Goal: Task Accomplishment & Management: Use online tool/utility

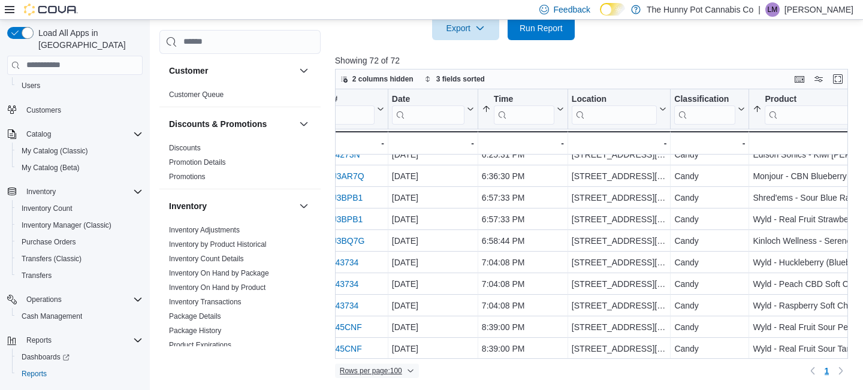
scroll to position [1348, 104]
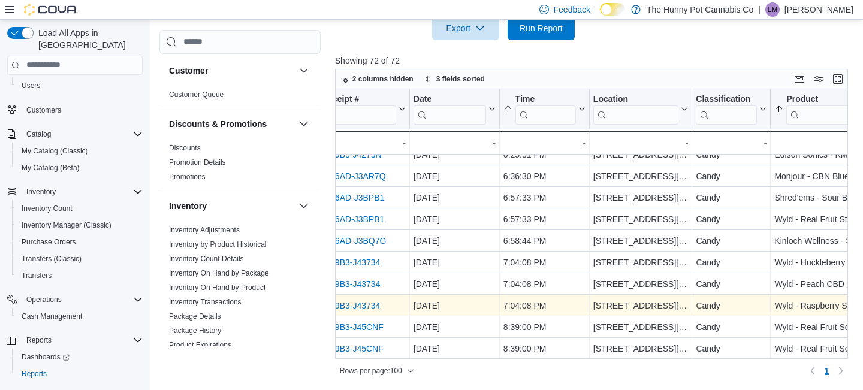
click at [366, 304] on link "IN99B3-J43734" at bounding box center [351, 306] width 58 height 10
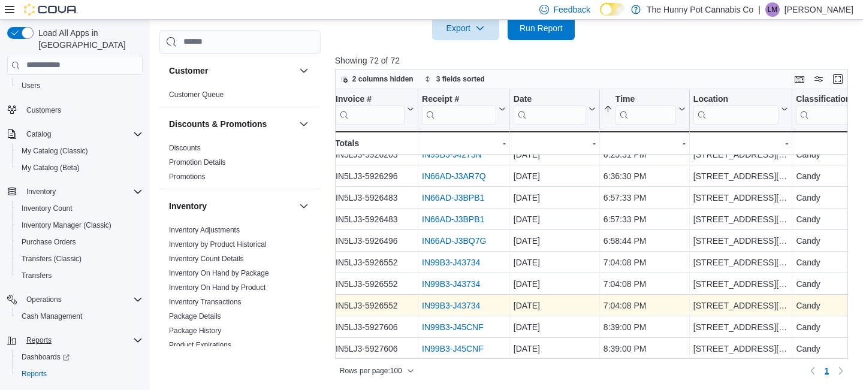
scroll to position [60, 0]
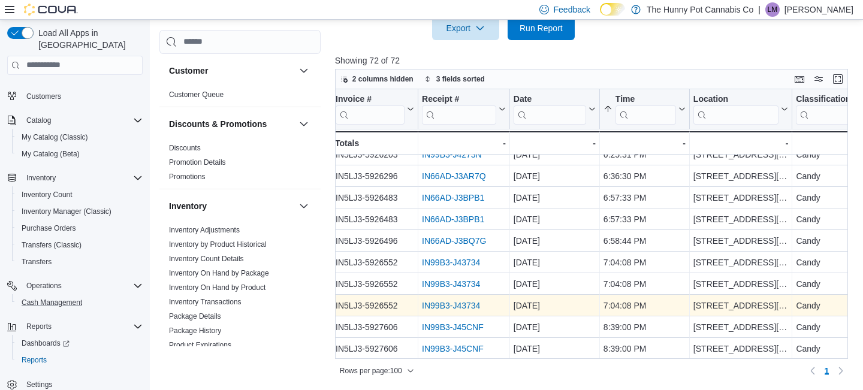
click at [52, 294] on button "Cash Management" at bounding box center [79, 302] width 135 height 17
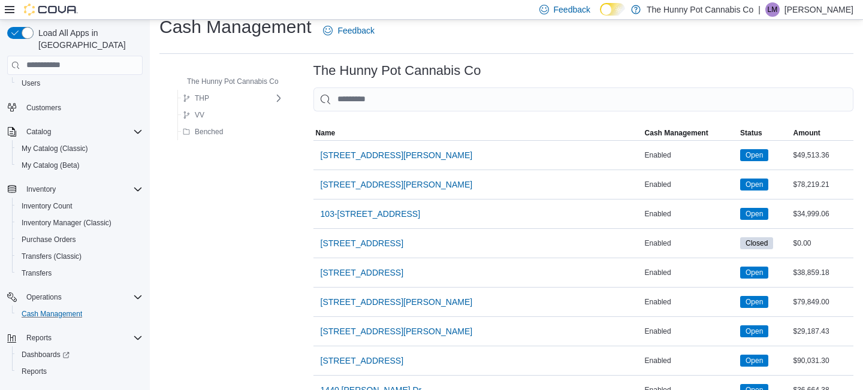
scroll to position [25, 0]
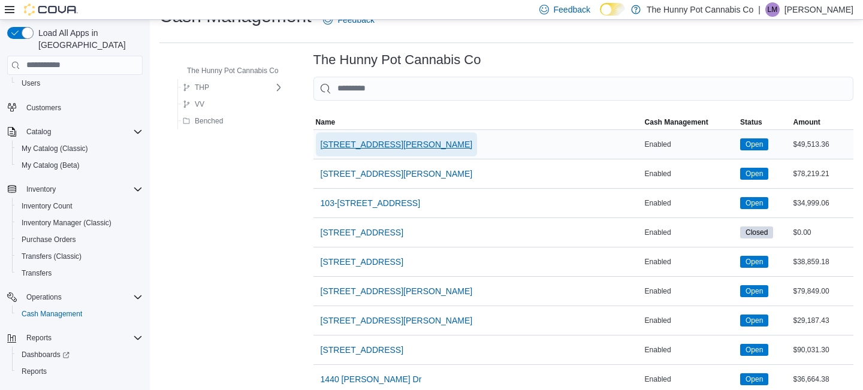
click at [363, 148] on span "[STREET_ADDRESS][PERSON_NAME]" at bounding box center [396, 144] width 152 height 12
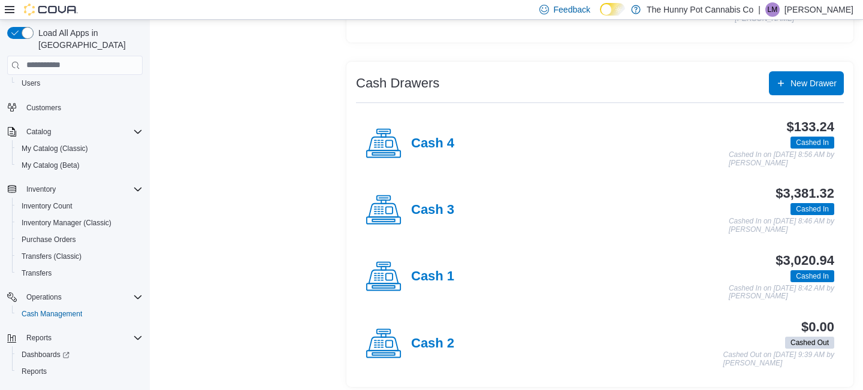
scroll to position [198, 0]
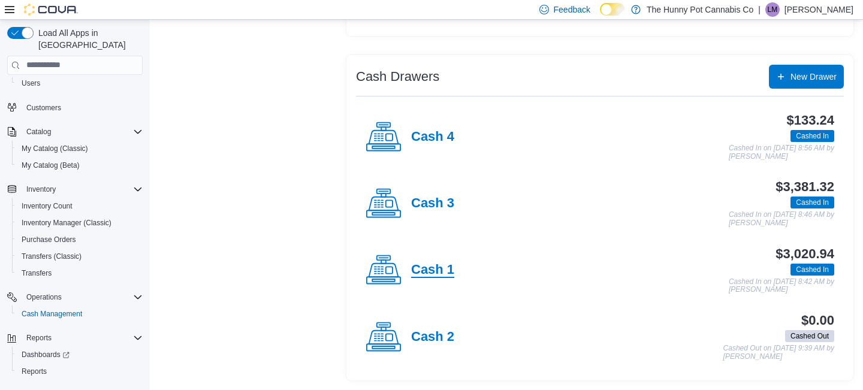
click at [435, 273] on h4 "Cash 1" at bounding box center [432, 270] width 43 height 16
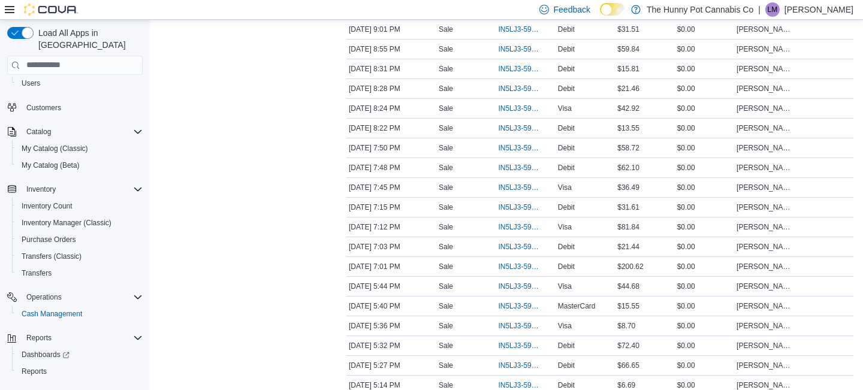
scroll to position [332, 0]
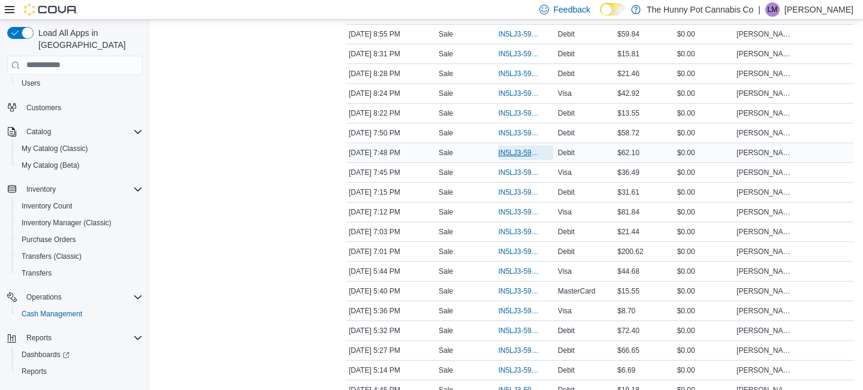
click at [506, 158] on span "IN5LJ3-5964399" at bounding box center [519, 153] width 43 height 10
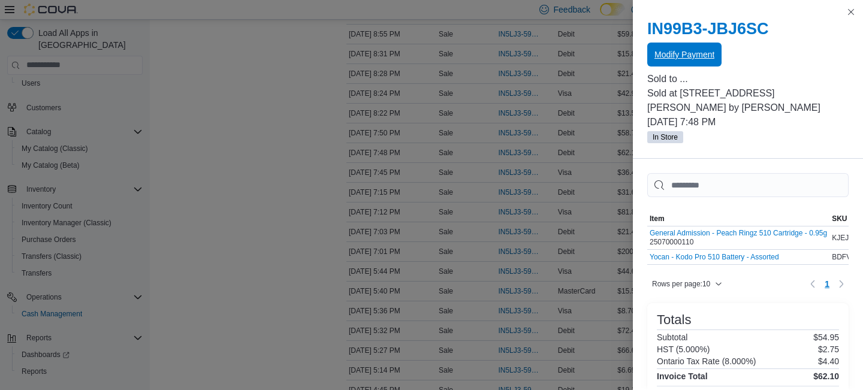
click at [691, 56] on span "Modify Payment" at bounding box center [684, 55] width 60 height 12
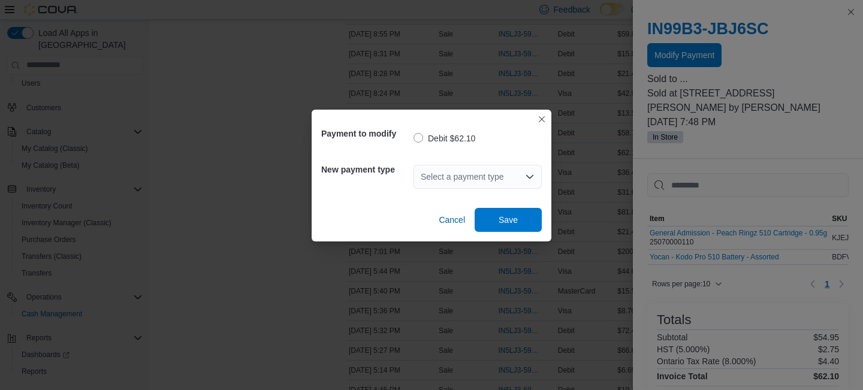
click at [452, 179] on div "Select a payment type" at bounding box center [477, 177] width 128 height 24
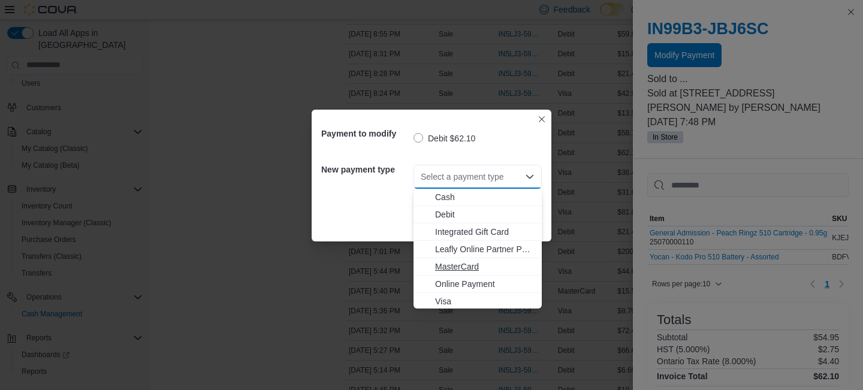
click at [458, 273] on button "MasterCard" at bounding box center [477, 266] width 128 height 17
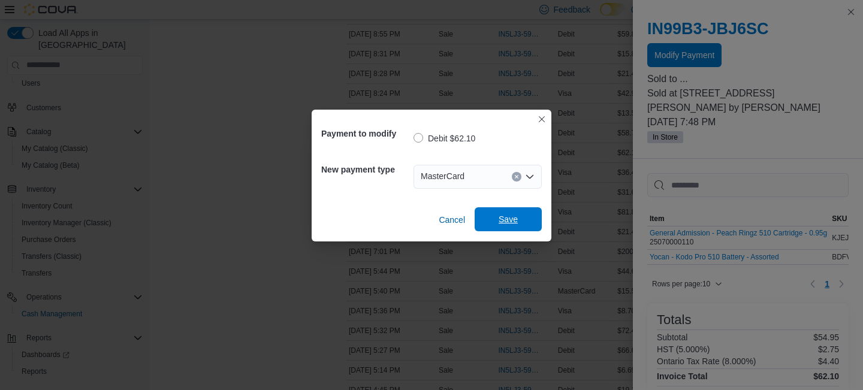
click at [506, 225] on span "Save" at bounding box center [508, 219] width 53 height 24
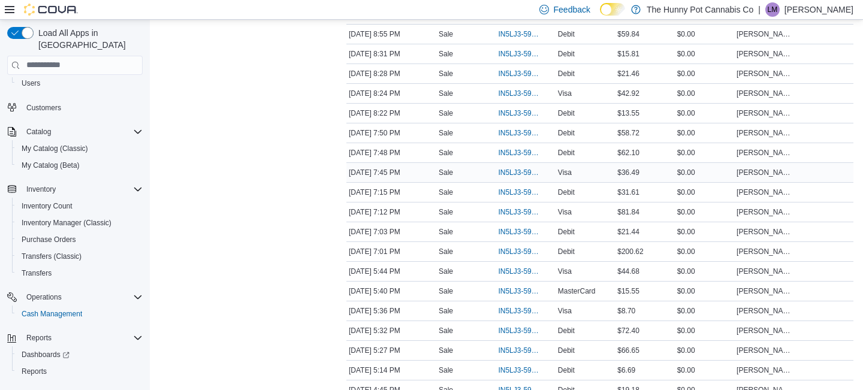
scroll to position [0, 0]
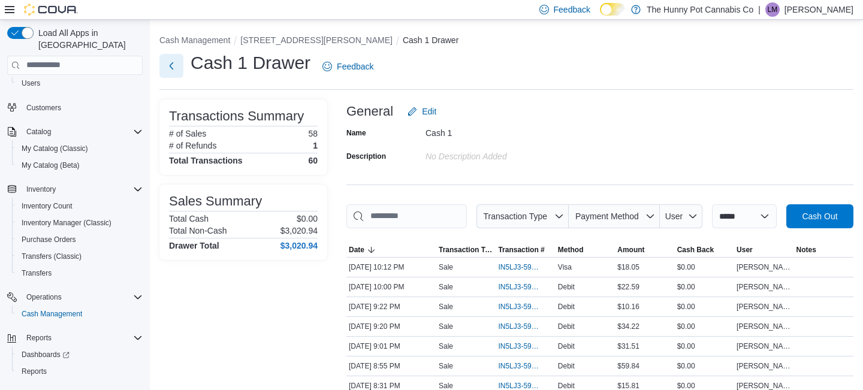
click at [173, 70] on button "Next" at bounding box center [171, 66] width 24 height 24
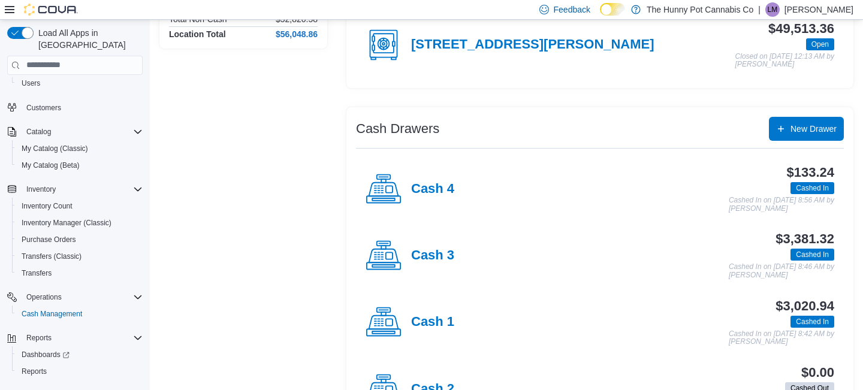
scroll to position [146, 0]
click at [443, 259] on h4 "Cash 3" at bounding box center [432, 255] width 43 height 16
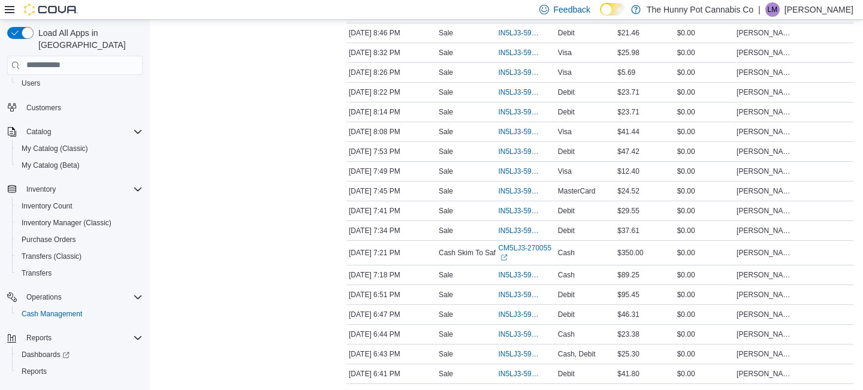
scroll to position [625, 0]
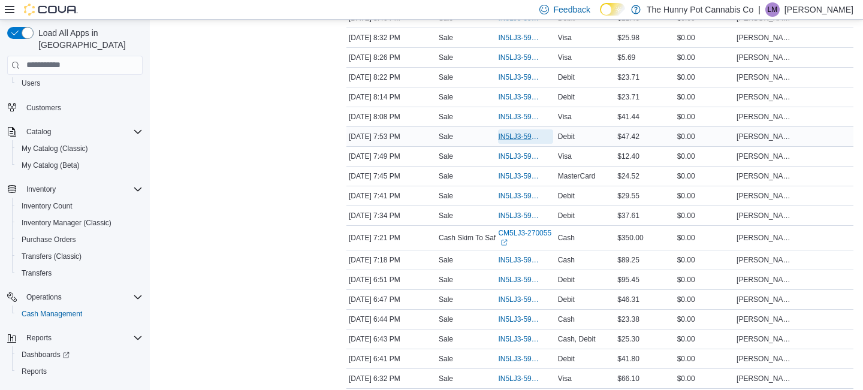
click at [513, 141] on span "IN5LJ3-5964477" at bounding box center [519, 137] width 43 height 10
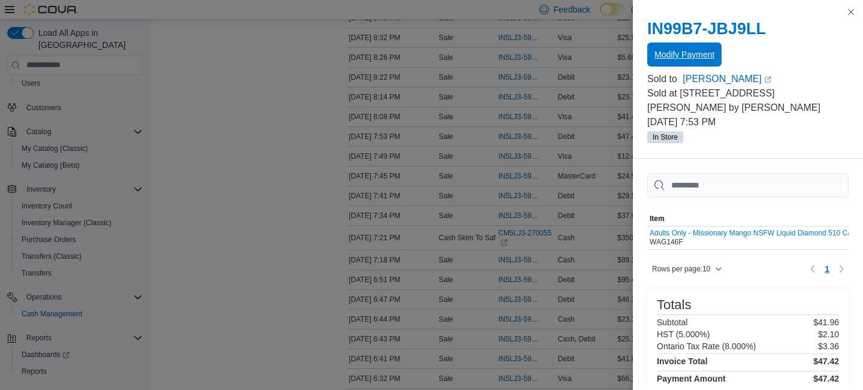
click at [685, 58] on span "Modify Payment" at bounding box center [684, 55] width 60 height 12
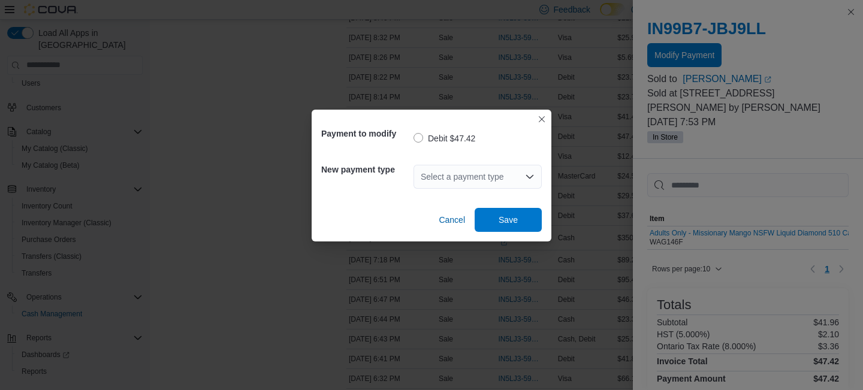
click at [464, 174] on div "Select a payment type" at bounding box center [477, 177] width 128 height 24
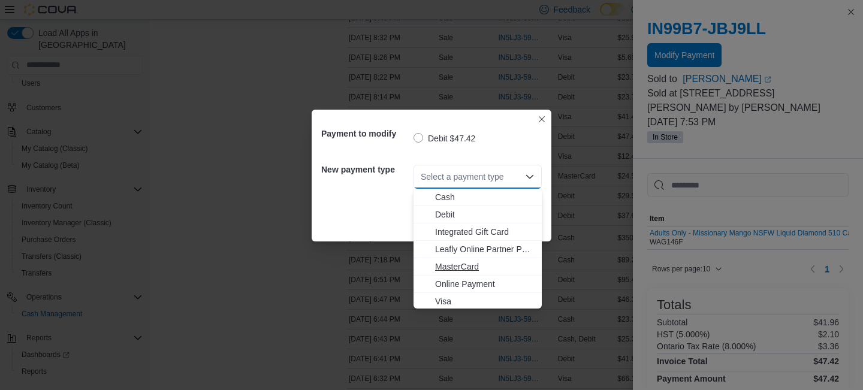
click at [466, 263] on span "MasterCard" at bounding box center [484, 267] width 99 height 12
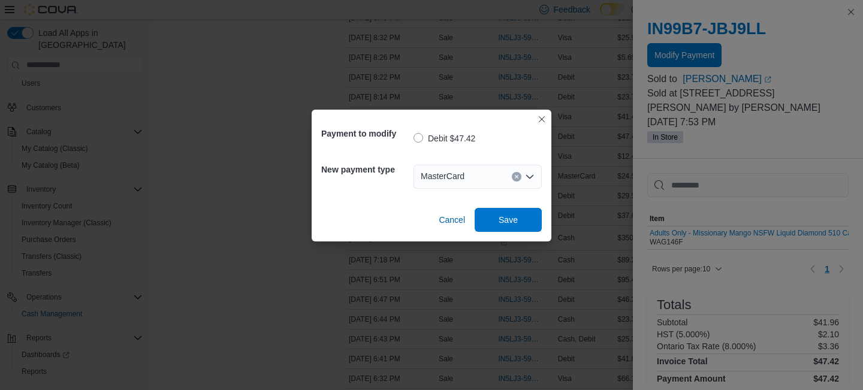
click at [504, 233] on div "Payment to modify Debit $47.42 New payment type MasterCard Combo box. Selected.…" at bounding box center [431, 176] width 240 height 132
click at [500, 223] on span "Save" at bounding box center [507, 219] width 19 height 12
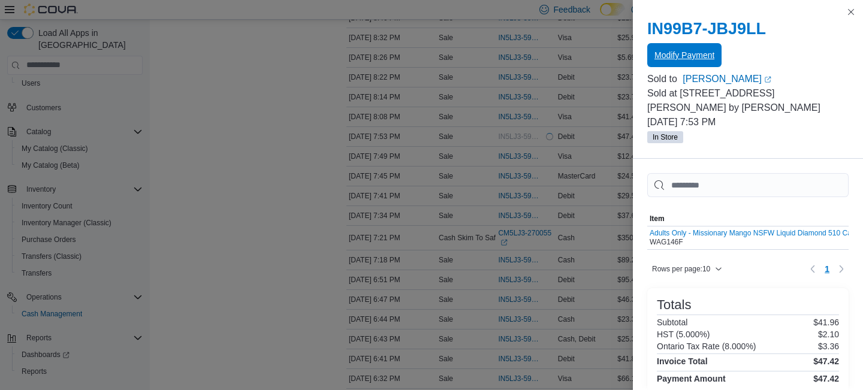
scroll to position [0, 0]
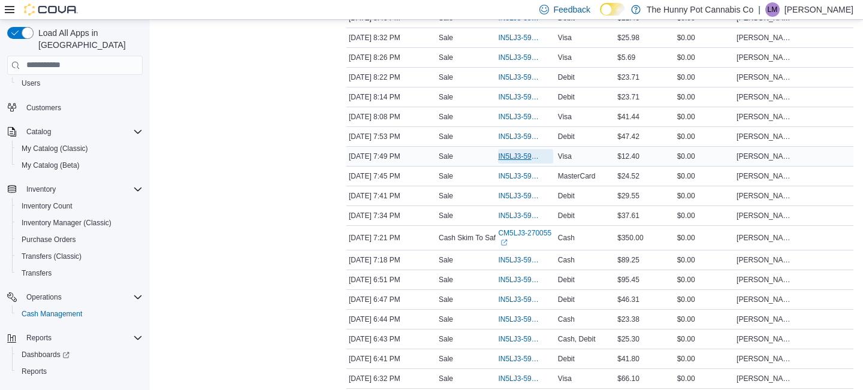
click at [516, 161] on span "IN5LJ3-5964404" at bounding box center [519, 157] width 43 height 10
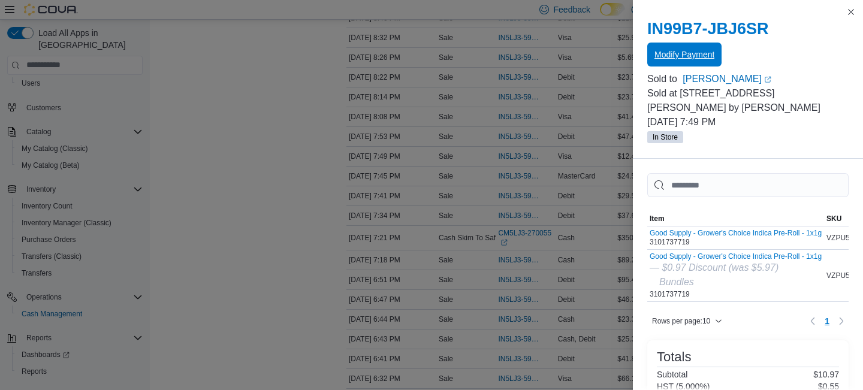
click at [700, 58] on span "Modify Payment" at bounding box center [684, 55] width 60 height 12
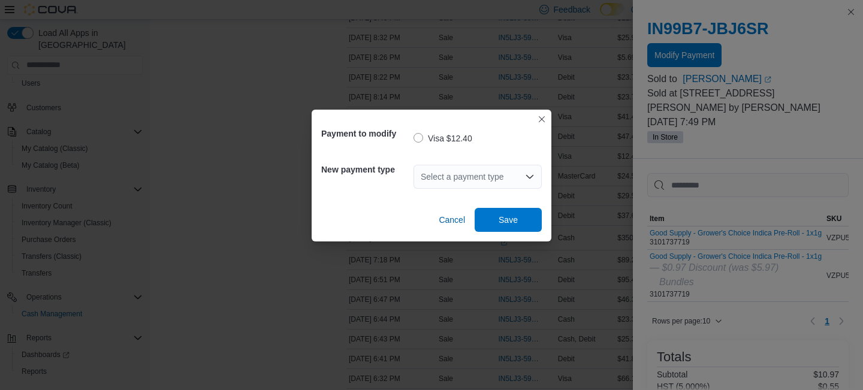
click at [483, 173] on div "Select a payment type" at bounding box center [477, 177] width 128 height 24
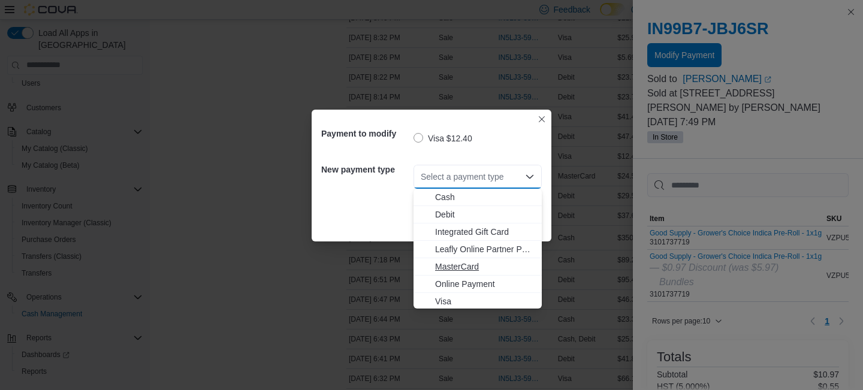
click at [461, 271] on span "MasterCard" at bounding box center [484, 267] width 99 height 12
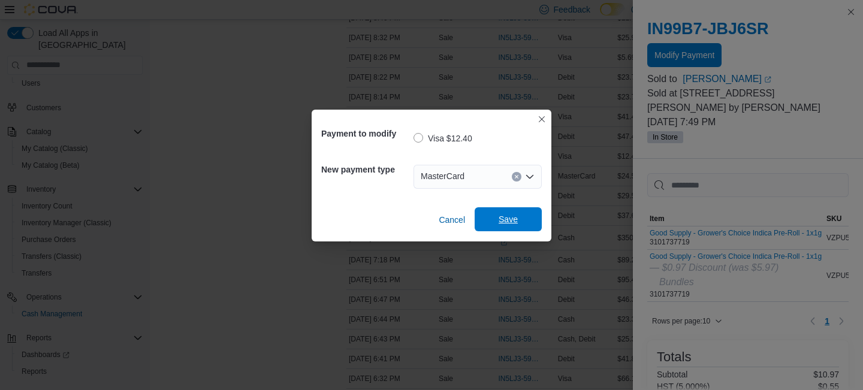
click at [517, 221] on span "Save" at bounding box center [507, 219] width 19 height 12
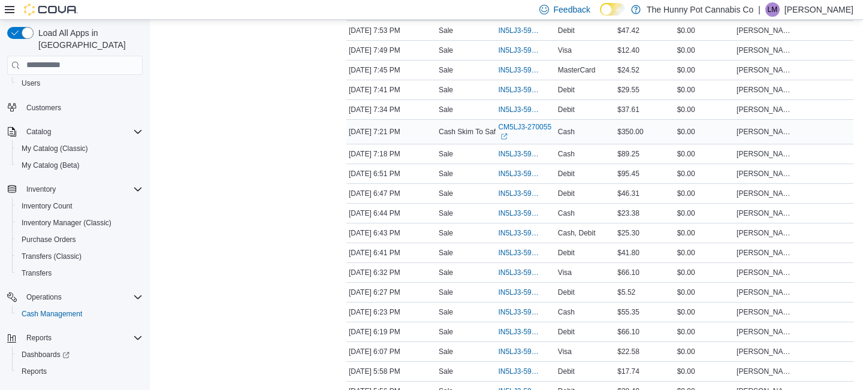
scroll to position [732, 0]
click at [521, 296] on span "IN5LJ3-5963392" at bounding box center [519, 291] width 43 height 10
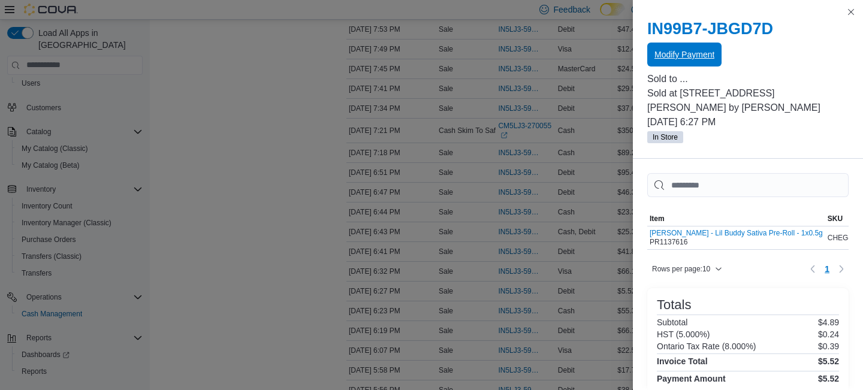
click at [687, 55] on span "Modify Payment" at bounding box center [684, 55] width 60 height 12
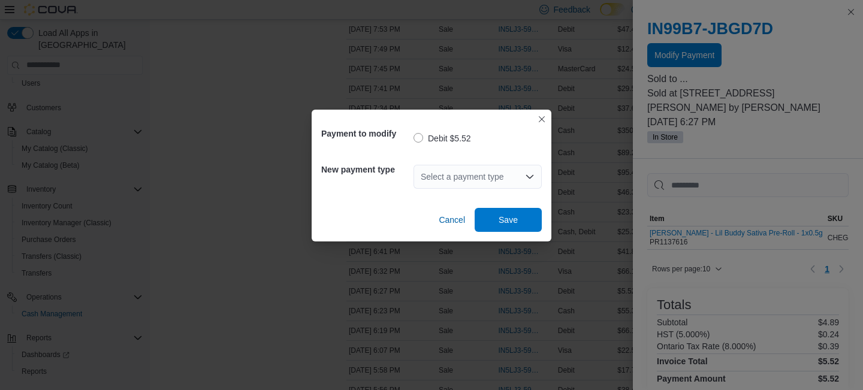
click at [470, 174] on div "Select a payment type" at bounding box center [477, 177] width 128 height 24
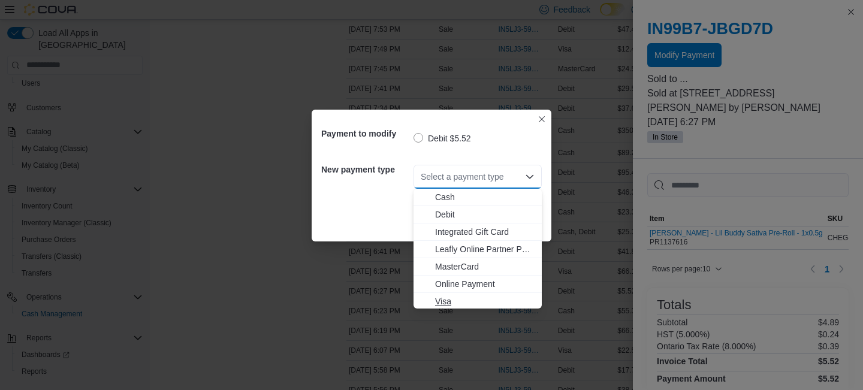
click at [447, 294] on button "Visa" at bounding box center [477, 301] width 128 height 17
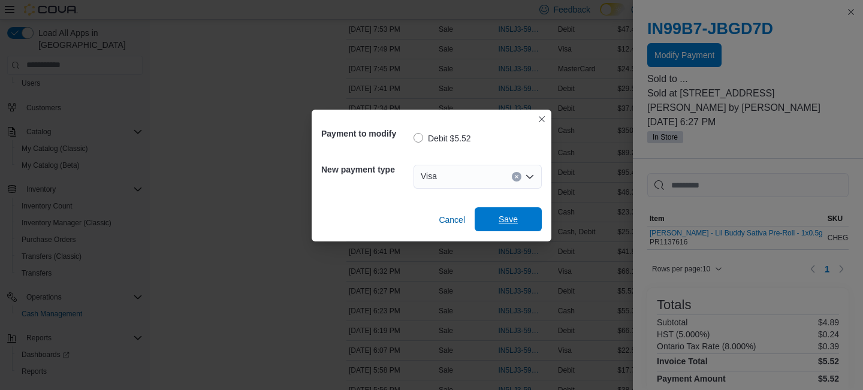
click at [507, 224] on span "Save" at bounding box center [507, 219] width 19 height 12
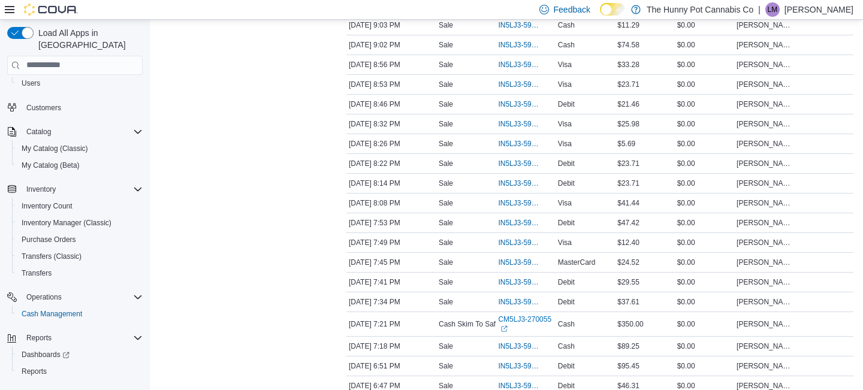
scroll to position [0, 0]
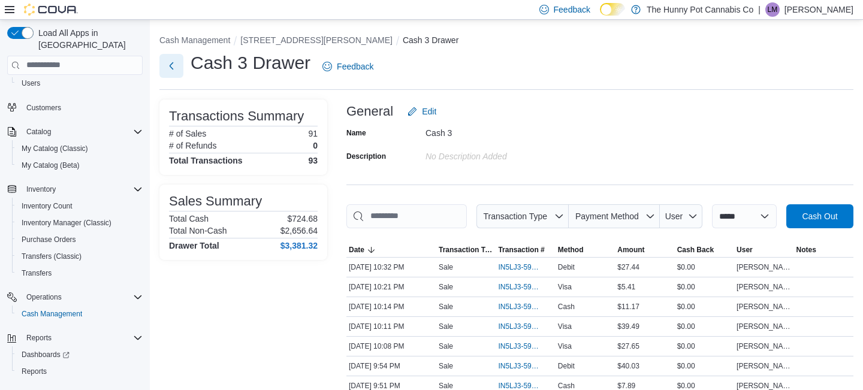
click at [171, 71] on button "Next" at bounding box center [171, 66] width 24 height 24
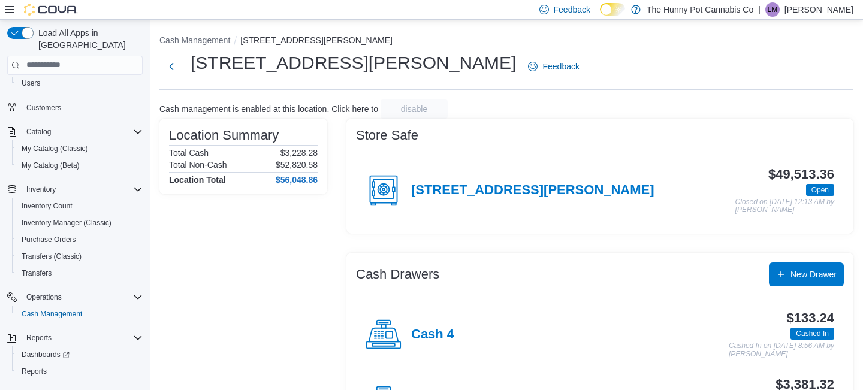
click at [563, 66] on div "100 [PERSON_NAME] Pkwy Feedback" at bounding box center [506, 66] width 694 height 31
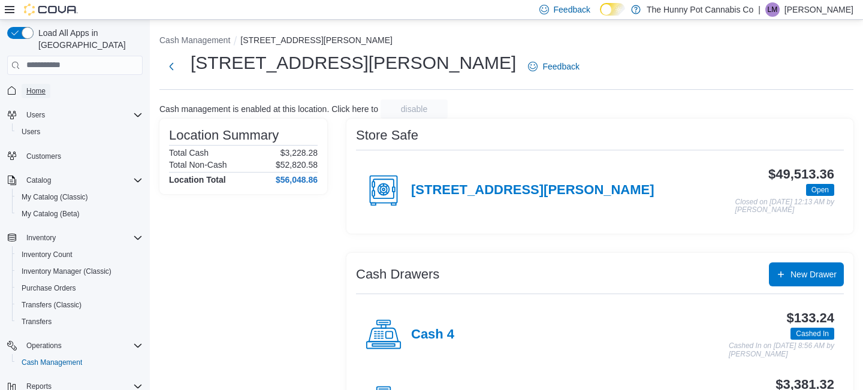
click at [37, 86] on span "Home" at bounding box center [35, 91] width 19 height 10
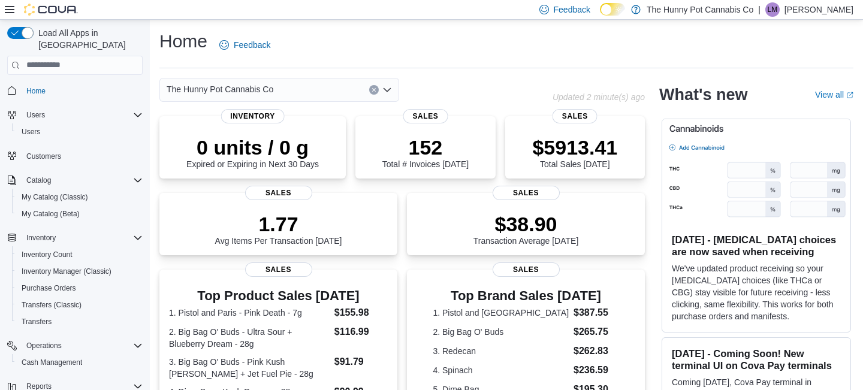
click at [450, 75] on div "Home Feedback The Hunny Pot Cannabis Co Updated 2 minute(s) ago 0 units / 0 g E…" at bounding box center [506, 362] width 713 height 685
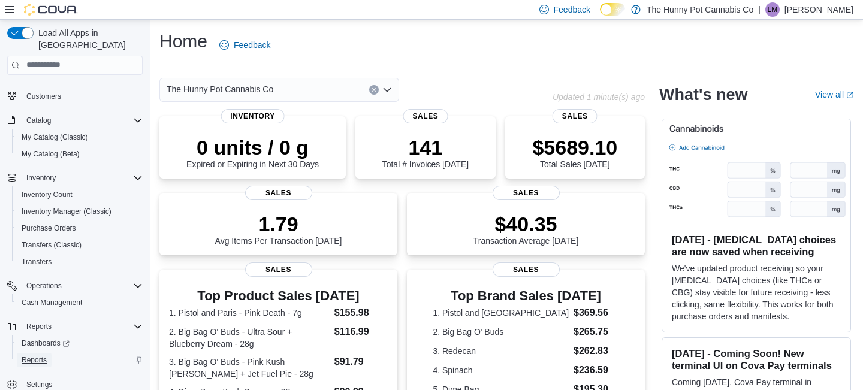
click at [40, 355] on span "Reports" at bounding box center [34, 360] width 25 height 10
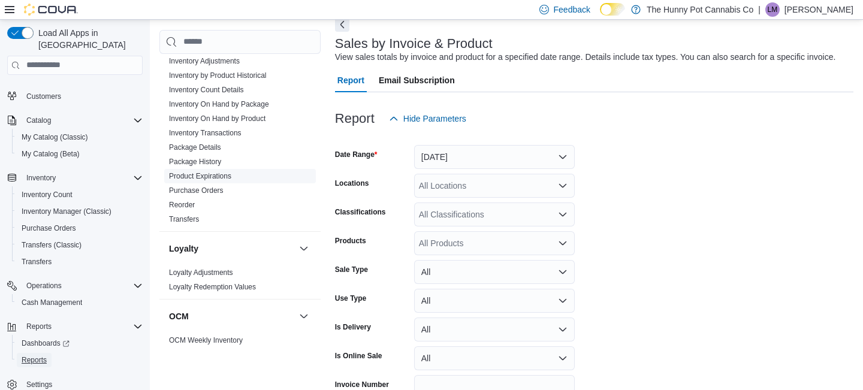
scroll to position [146, 0]
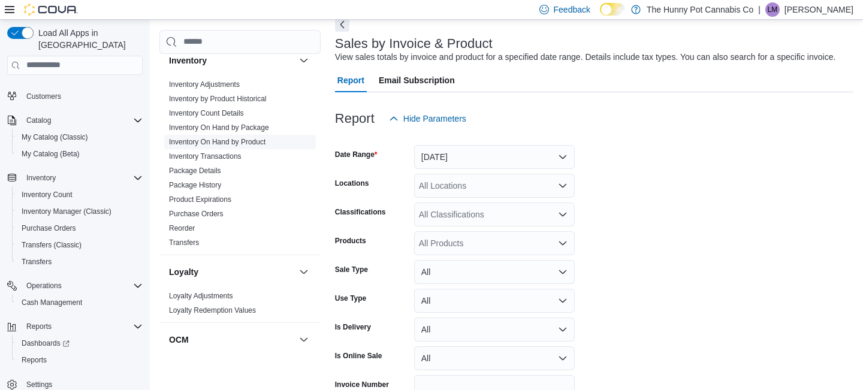
click at [229, 141] on link "Inventory On Hand by Product" at bounding box center [217, 142] width 96 height 8
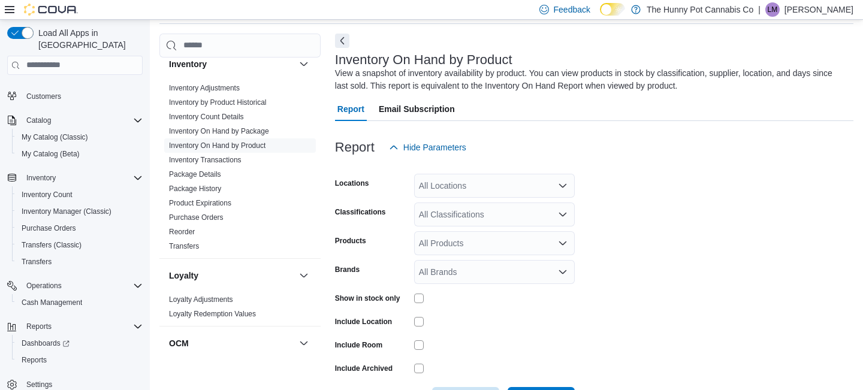
scroll to position [40, 0]
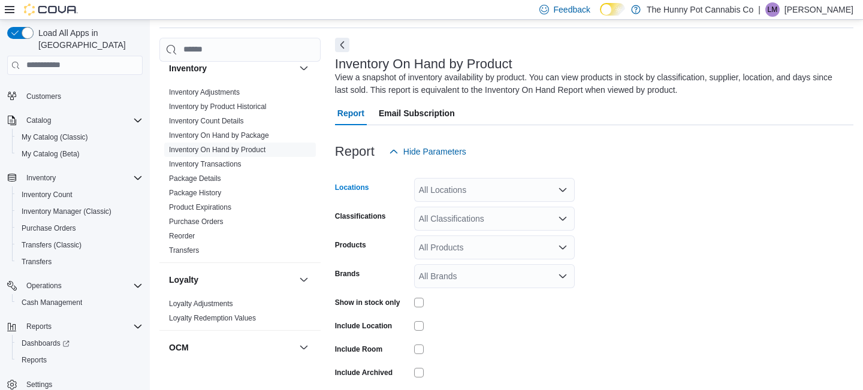
click at [465, 197] on div "All Locations" at bounding box center [494, 190] width 161 height 24
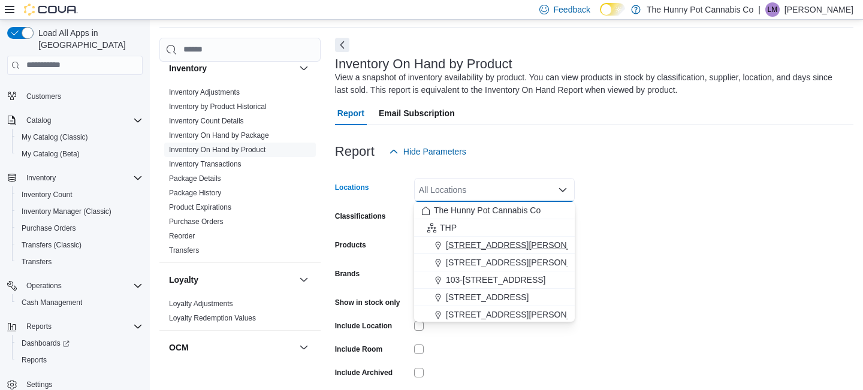
click at [461, 242] on span "[STREET_ADDRESS][PERSON_NAME]" at bounding box center [522, 245] width 152 height 12
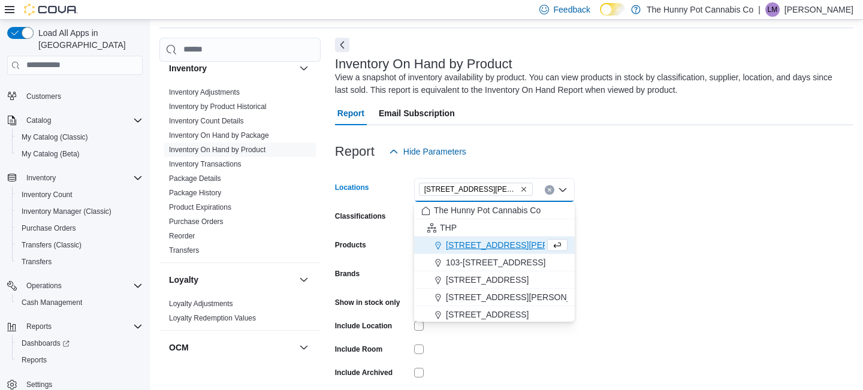
click at [654, 261] on form "Locations 100 Jamieson Pkwy Combo box. Selected. 100 Jamieson Pkwy. Press Backs…" at bounding box center [594, 290] width 518 height 252
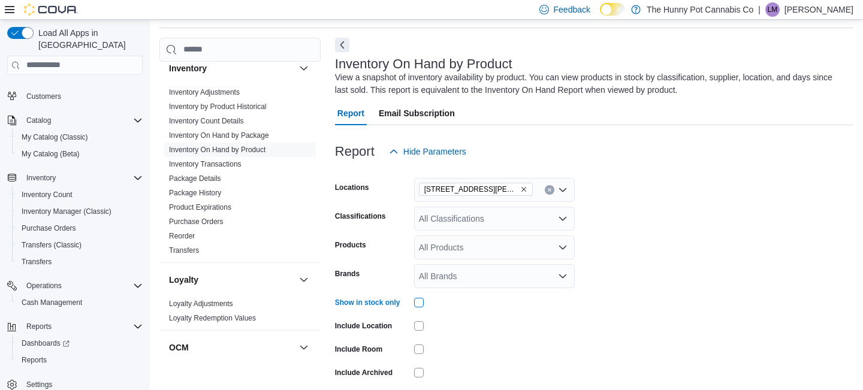
scroll to position [89, 0]
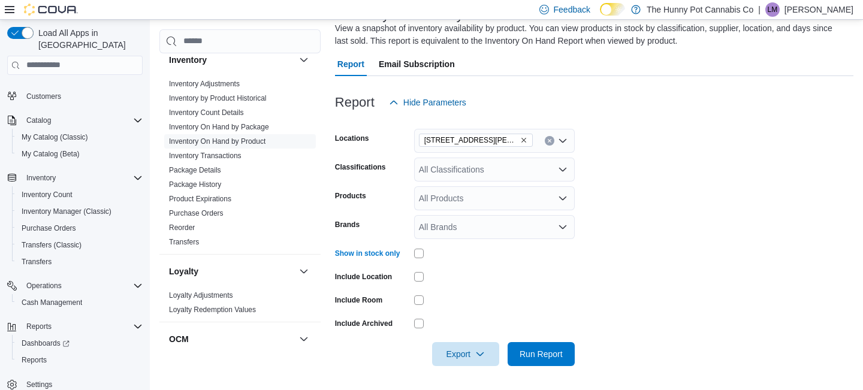
click at [489, 168] on div "All Classifications" at bounding box center [494, 170] width 161 height 24
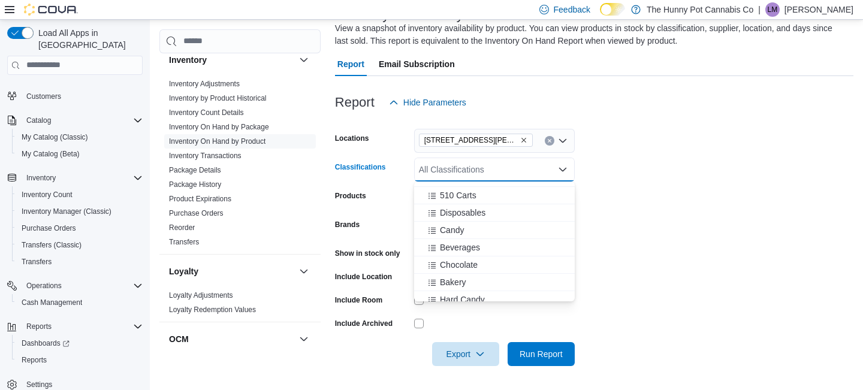
scroll to position [263, 0]
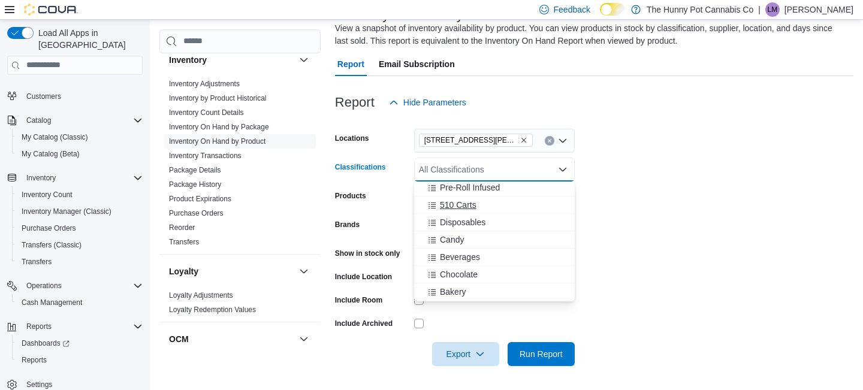
click at [455, 204] on span "510 Carts" at bounding box center [458, 205] width 37 height 12
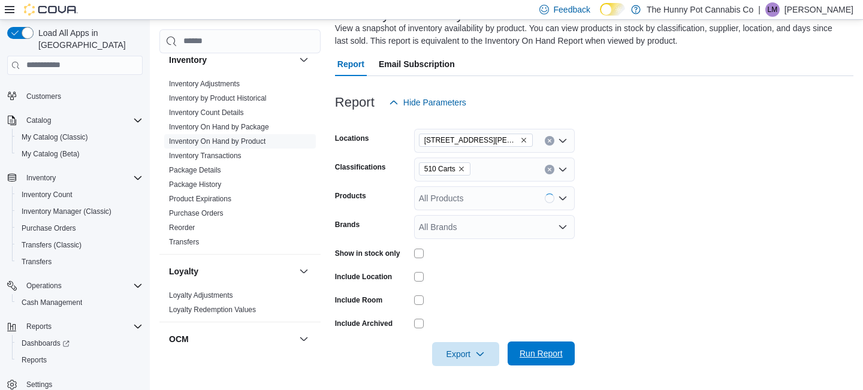
click at [544, 358] on span "Run Report" at bounding box center [540, 353] width 43 height 12
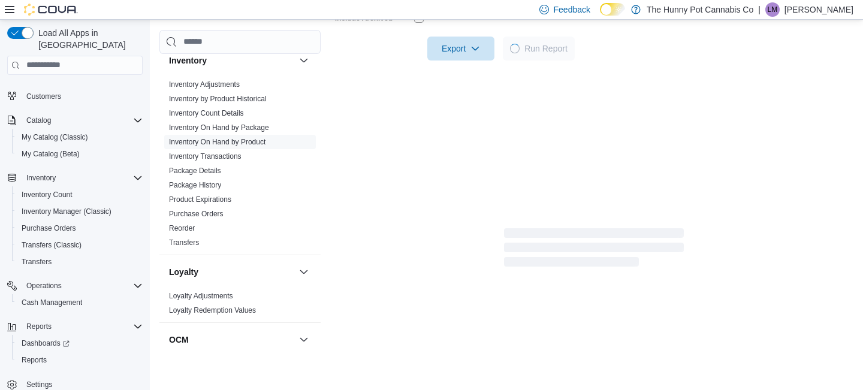
scroll to position [395, 0]
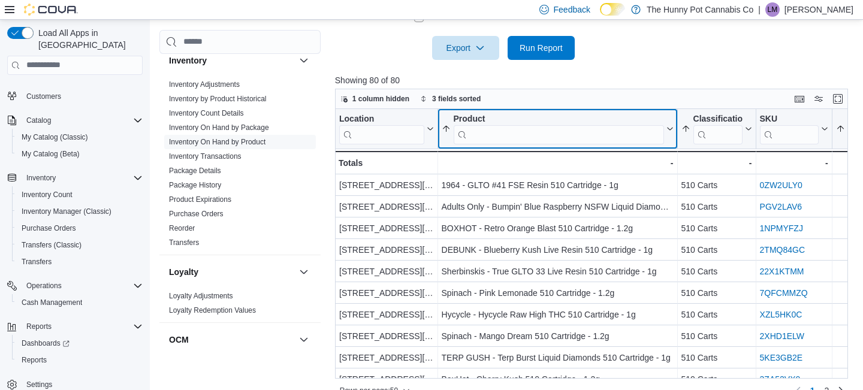
click at [568, 147] on div "Product Sorted by Product, ascending , then sorted by Classification, ascending…" at bounding box center [557, 129] width 240 height 40
click at [546, 137] on input "search" at bounding box center [558, 134] width 210 height 19
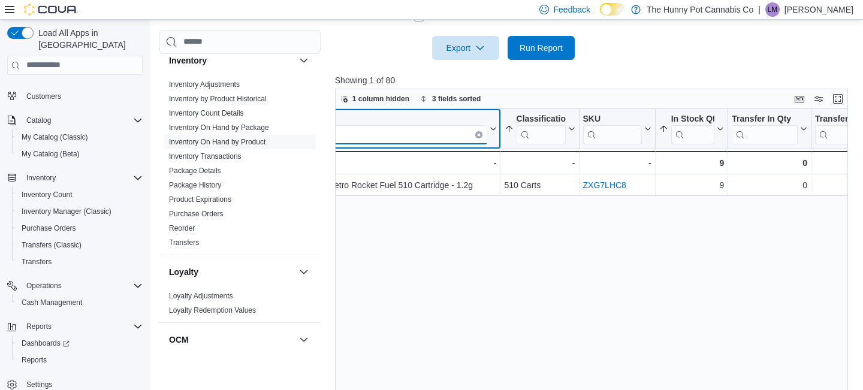
scroll to position [0, 0]
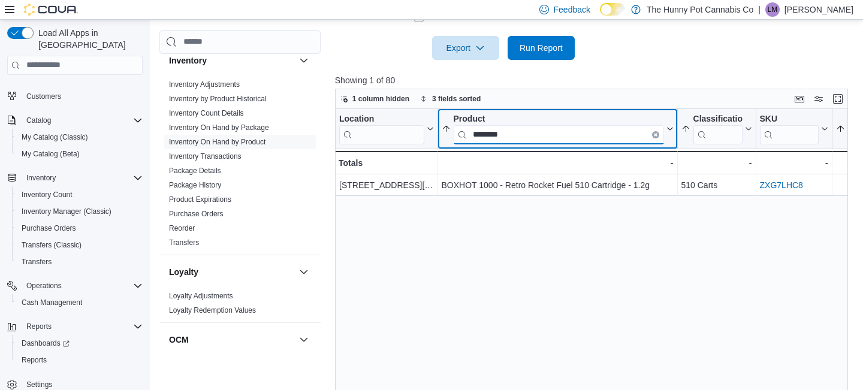
drag, startPoint x: 557, startPoint y: 135, endPoint x: 449, endPoint y: 125, distance: 108.3
click at [449, 125] on button "Product ********" at bounding box center [557, 128] width 232 height 31
click at [536, 133] on input "********" at bounding box center [558, 134] width 210 height 19
type input "**********"
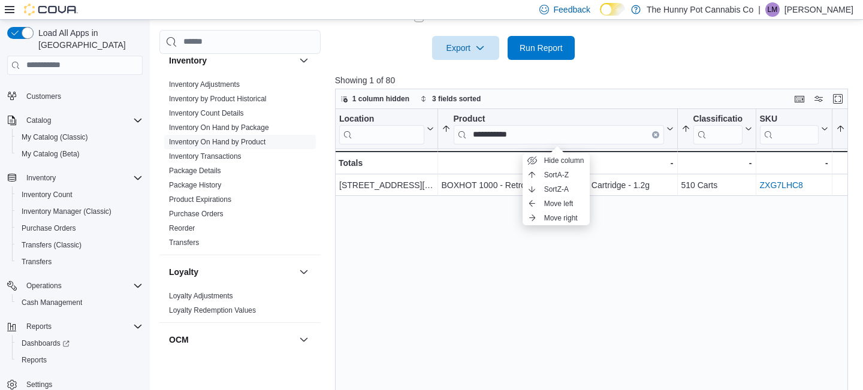
click at [452, 256] on div "**********" at bounding box center [591, 255] width 513 height 292
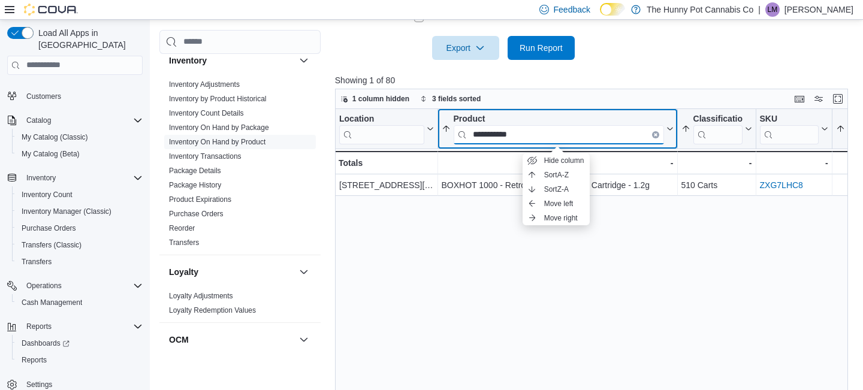
click at [549, 135] on input "**********" at bounding box center [558, 134] width 210 height 19
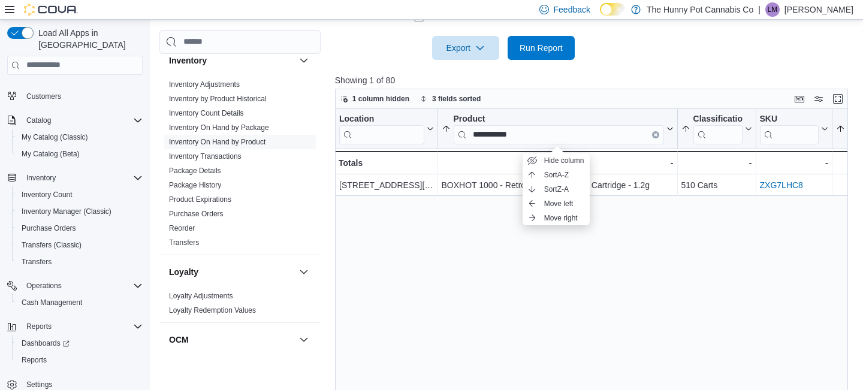
click at [498, 271] on div "**********" at bounding box center [591, 255] width 513 height 292
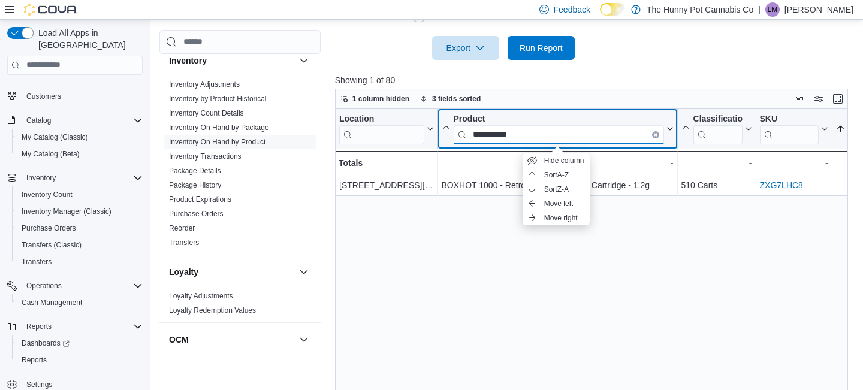
click at [537, 131] on input "**********" at bounding box center [558, 134] width 210 height 19
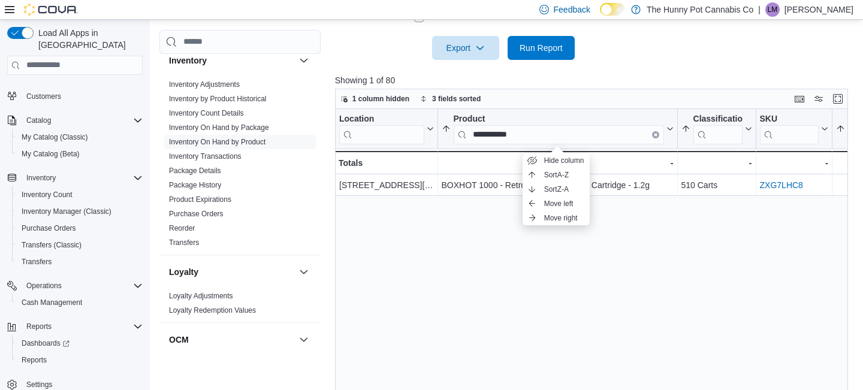
click at [529, 273] on div "**********" at bounding box center [591, 255] width 513 height 292
click at [648, 292] on div "**********" at bounding box center [591, 255] width 513 height 292
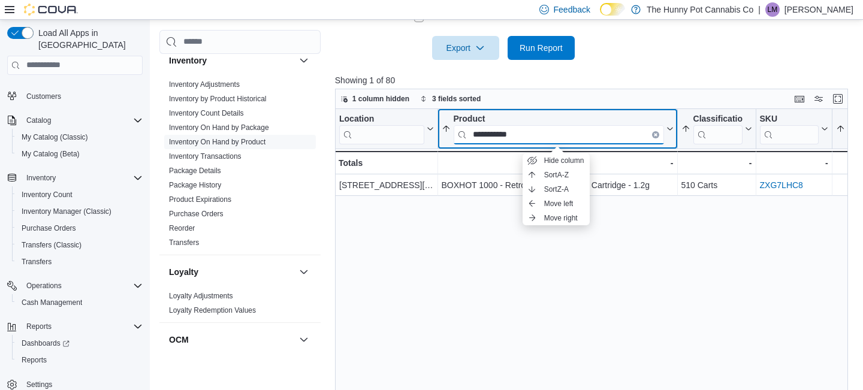
click at [547, 143] on input "**********" at bounding box center [558, 134] width 210 height 19
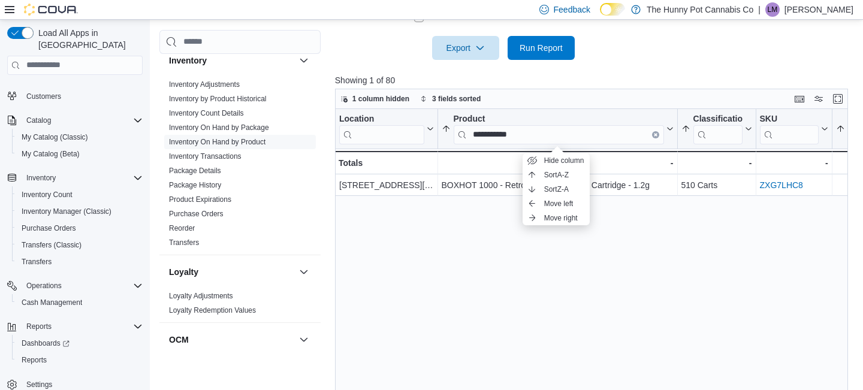
click at [491, 204] on div "**********" at bounding box center [591, 255] width 513 height 292
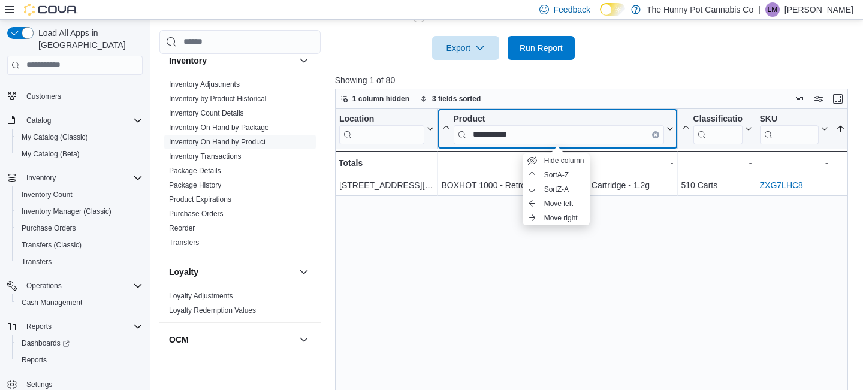
click at [592, 120] on div "Product" at bounding box center [558, 118] width 210 height 11
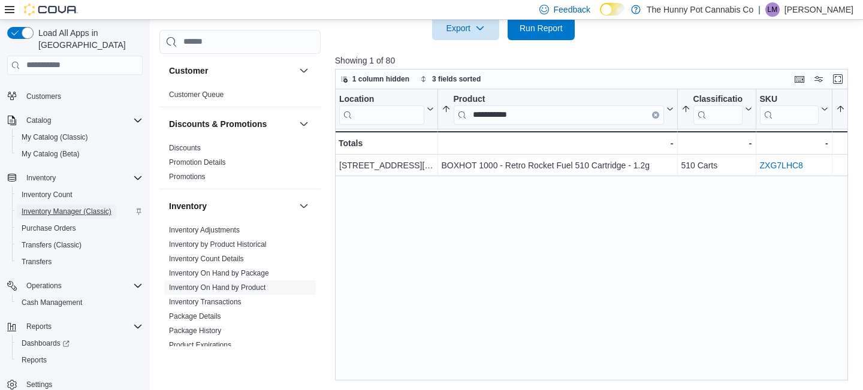
click at [76, 207] on span "Inventory Manager (Classic)" at bounding box center [67, 212] width 90 height 10
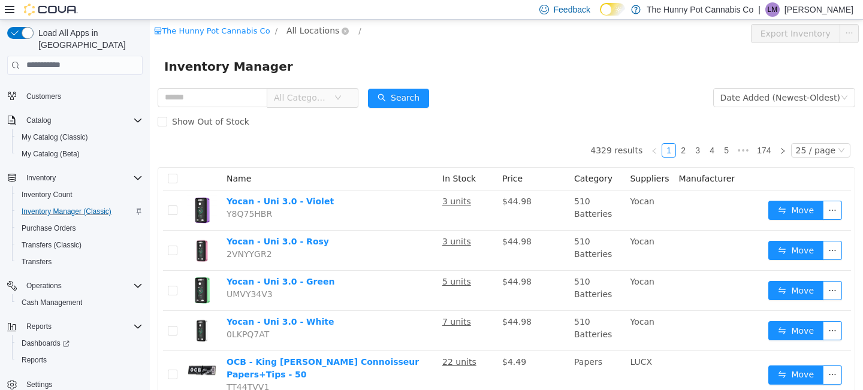
click at [307, 29] on span "All Locations" at bounding box center [312, 29] width 53 height 13
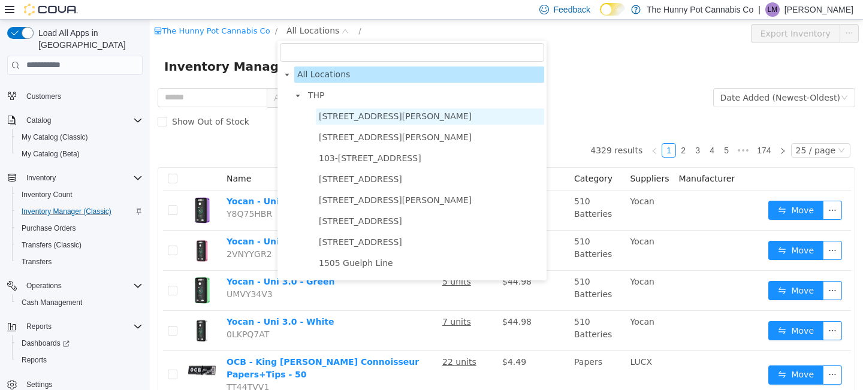
click at [342, 122] on span "[STREET_ADDRESS][PERSON_NAME]" at bounding box center [430, 116] width 228 height 16
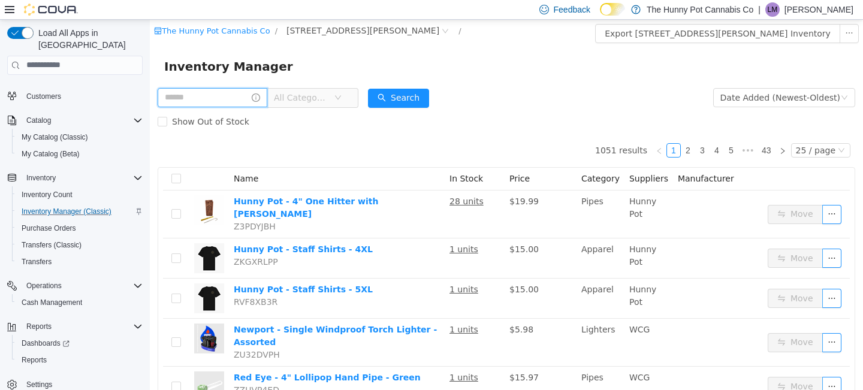
click at [210, 98] on input "text" at bounding box center [213, 96] width 110 height 19
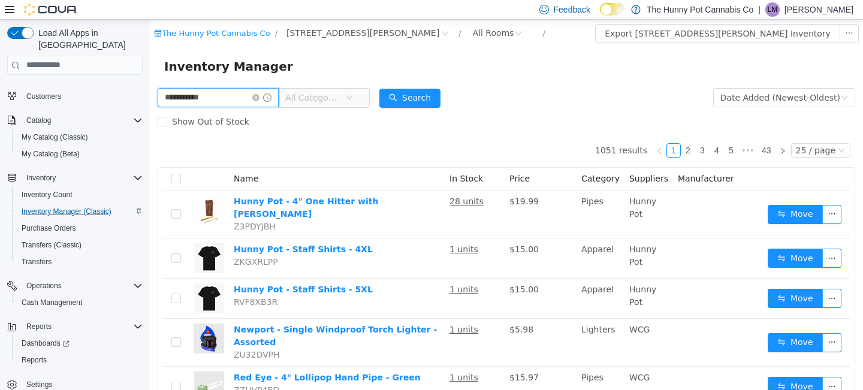
type input "**********"
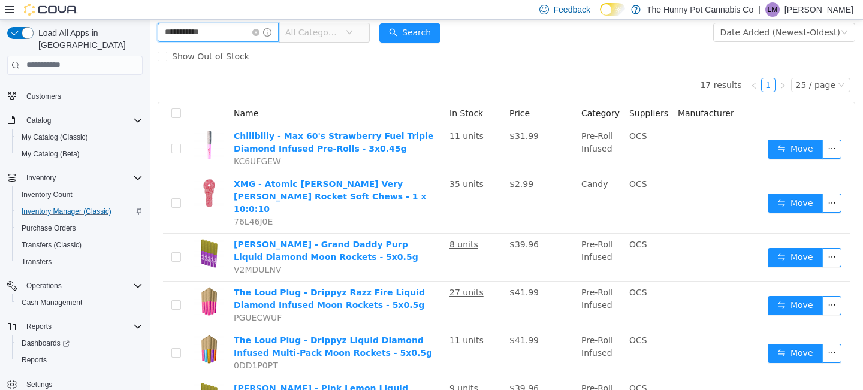
scroll to position [74, 0]
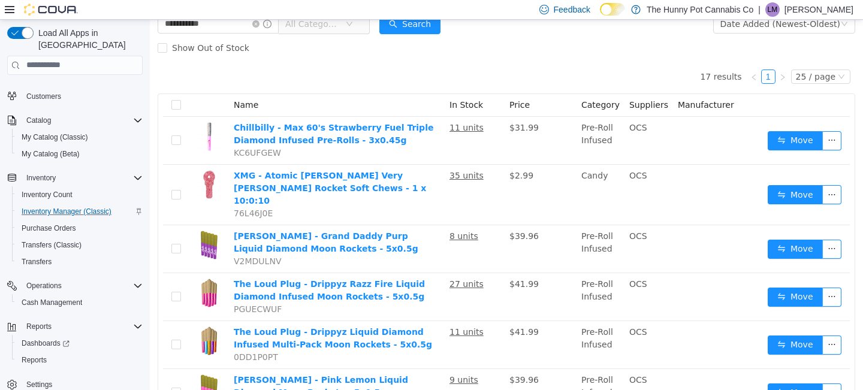
click at [360, 26] on span "All Categories" at bounding box center [319, 23] width 82 height 19
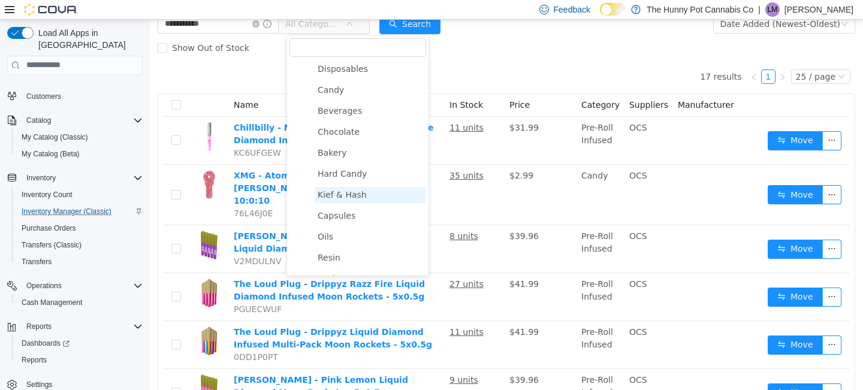
scroll to position [192, 0]
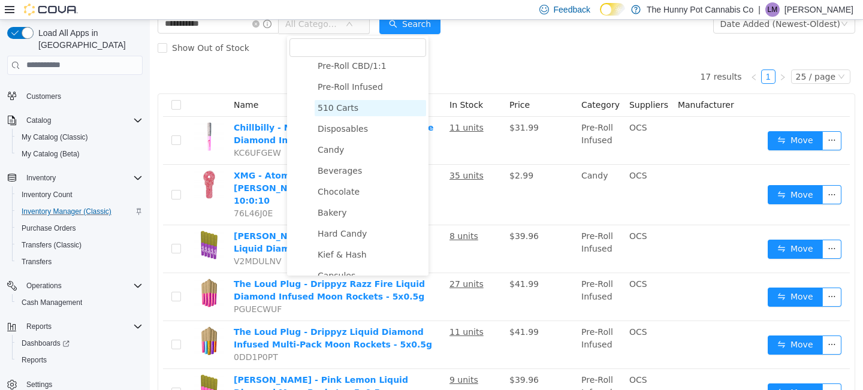
click at [337, 115] on span "510 Carts" at bounding box center [369, 107] width 111 height 16
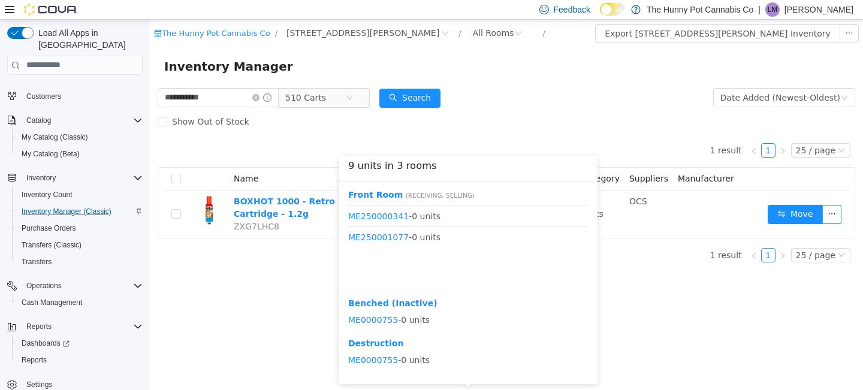
scroll to position [267, 0]
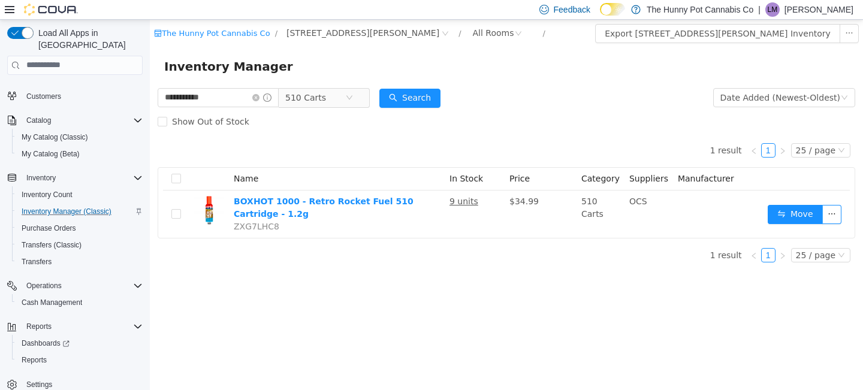
click at [543, 97] on form "**********" at bounding box center [506, 109] width 697 height 48
click at [463, 389] on div "**********" at bounding box center [506, 204] width 713 height 370
